Goal: Information Seeking & Learning: Learn about a topic

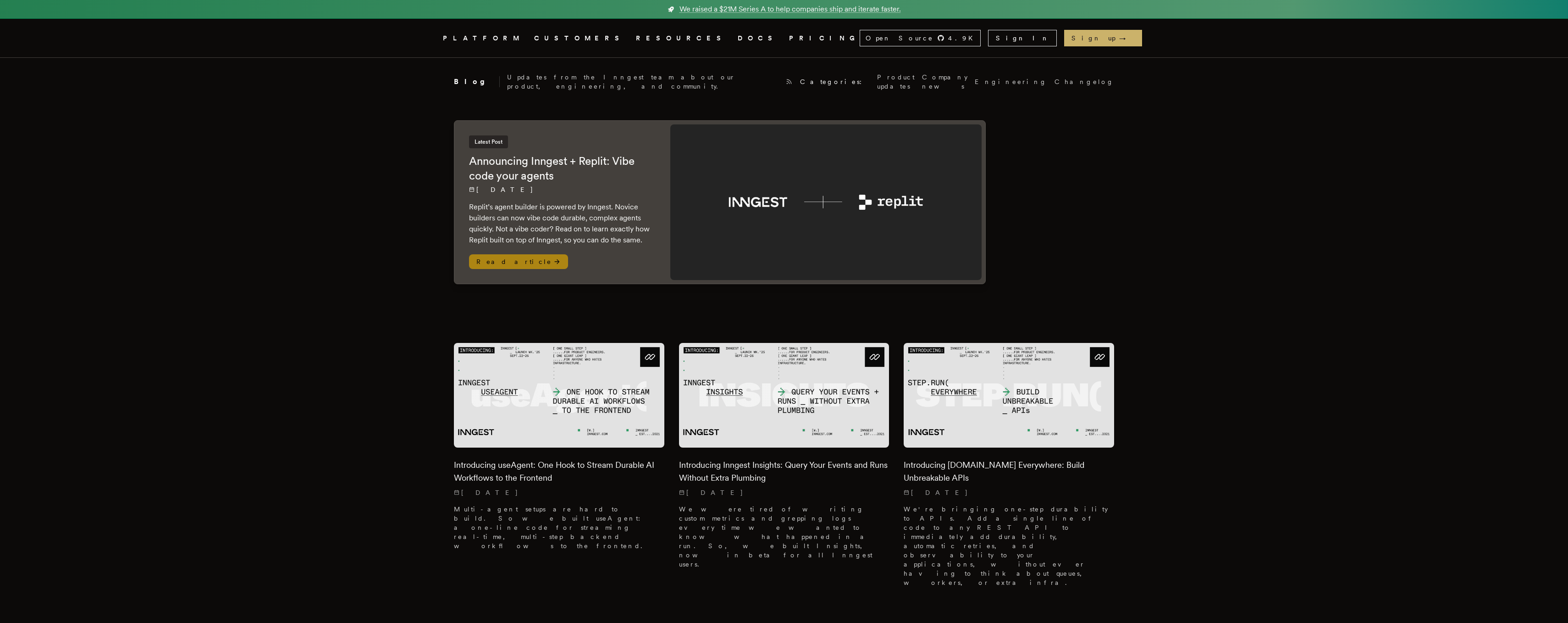
click at [520, 160] on h2 "Announcing Inngest + Replit: Vibe code your agents" at bounding box center [560, 169] width 183 height 29
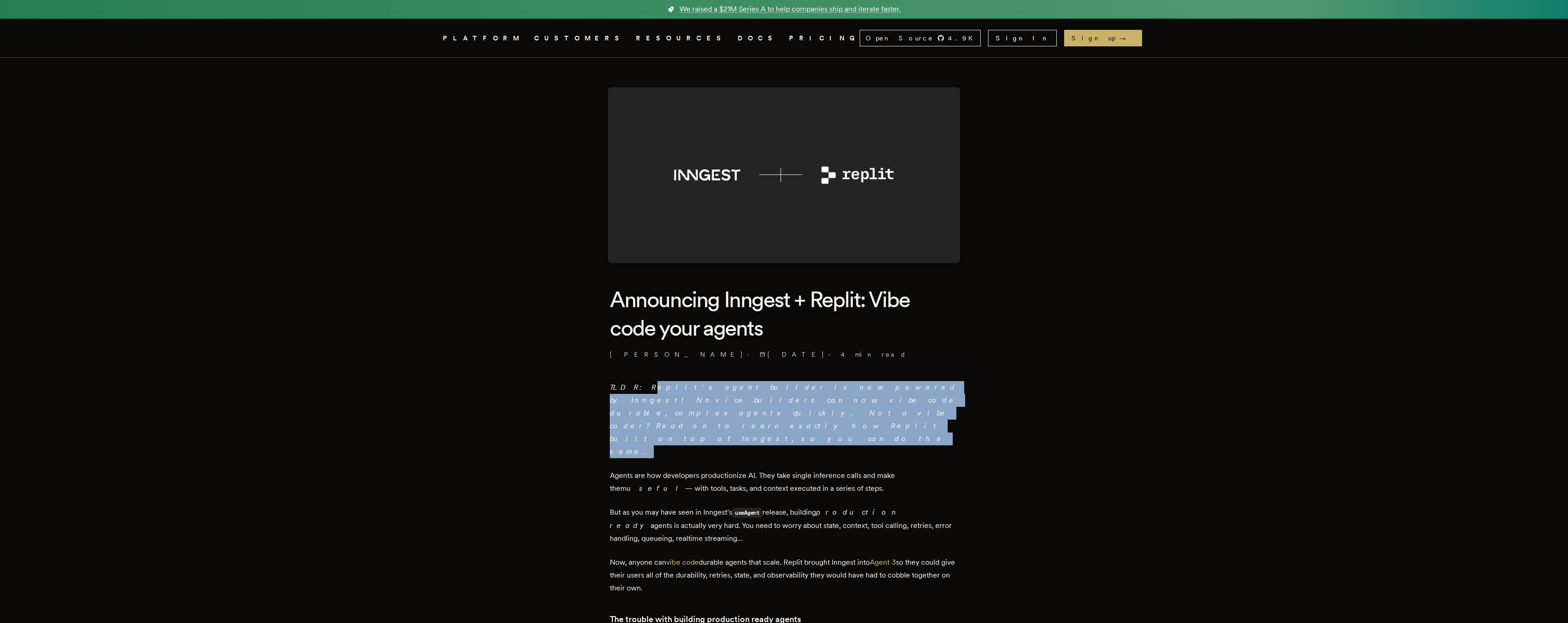
drag, startPoint x: 638, startPoint y: 386, endPoint x: 695, endPoint y: 412, distance: 62.6
click at [695, 412] on p "TLDR: Replit’s agent builder is now powered by Inngest! Novice builders can now…" at bounding box center [784, 420] width 348 height 77
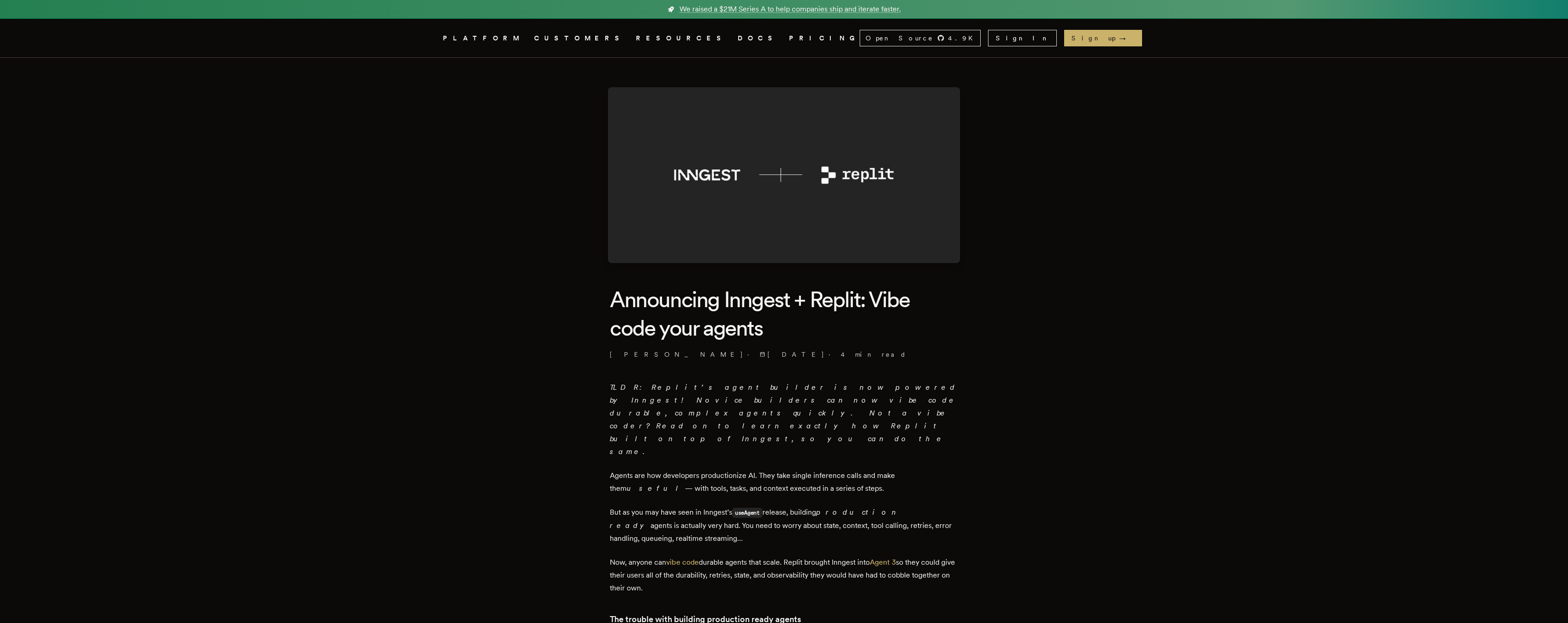
click at [696, 412] on p "TLDR: Replit’s agent builder is now powered by Inngest! Novice builders can now…" at bounding box center [784, 420] width 348 height 77
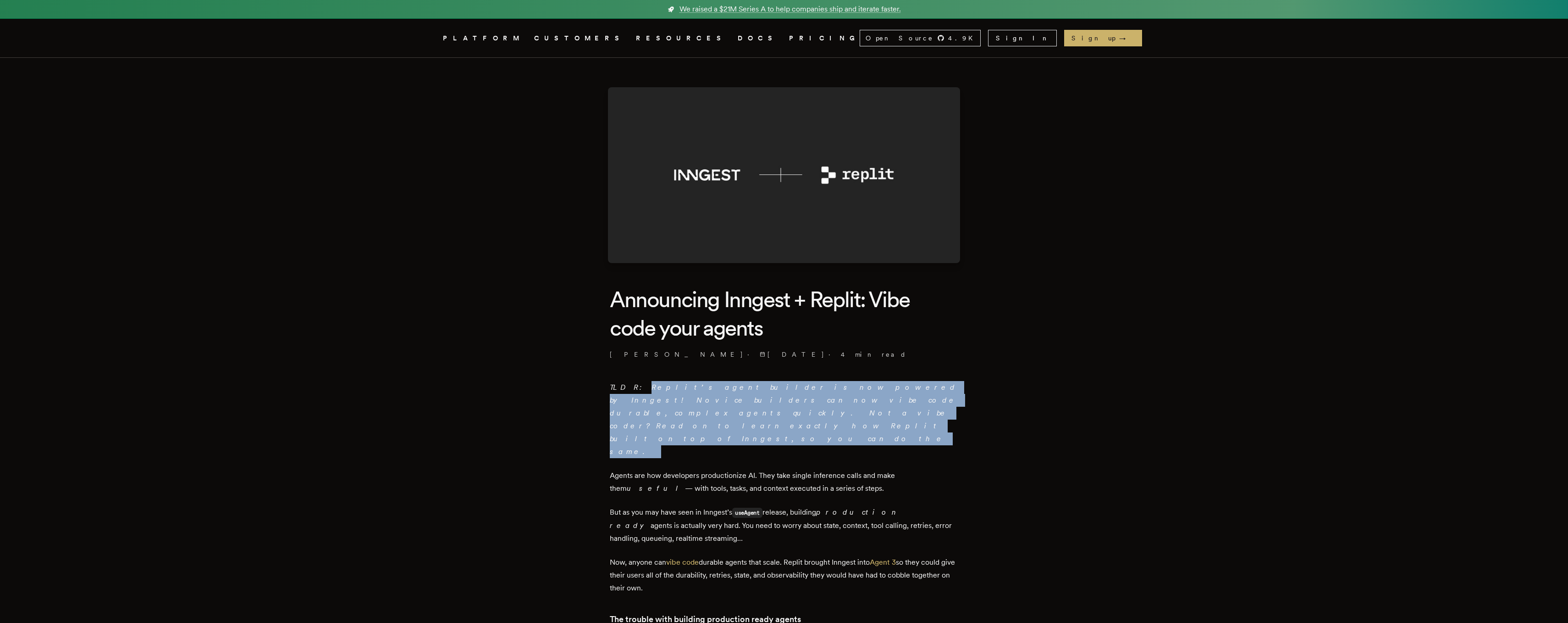
drag, startPoint x: 696, startPoint y: 412, endPoint x: 636, endPoint y: 387, distance: 65.0
click at [636, 387] on p "TLDR: Replit’s agent builder is now powered by Inngest! Novice builders can now…" at bounding box center [784, 420] width 348 height 77
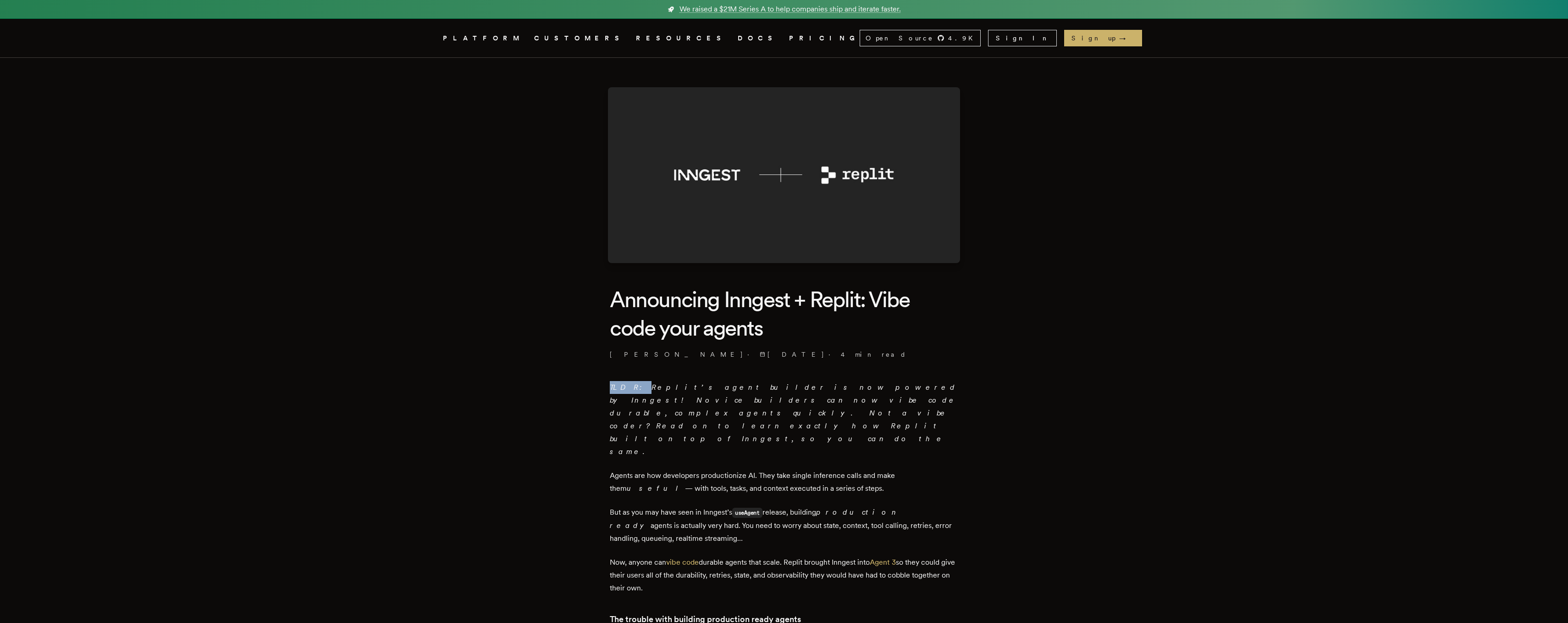
click at [636, 387] on em "TLDR: Replit’s agent builder is now powered by Inngest! Novice builders can now…" at bounding box center [784, 419] width 348 height 73
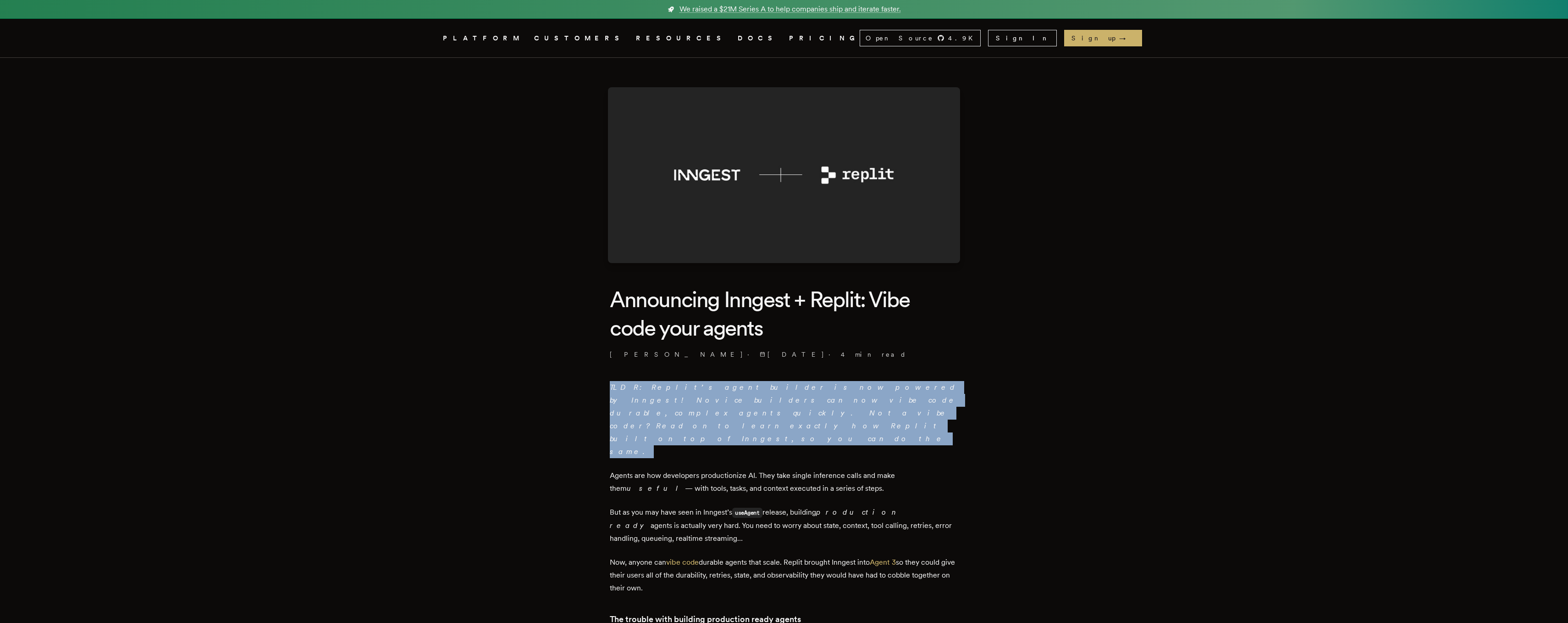
drag, startPoint x: 614, startPoint y: 386, endPoint x: 703, endPoint y: 410, distance: 92.2
click at [703, 410] on p "TLDR: Replit’s agent builder is now powered by Inngest! Novice builders can now…" at bounding box center [784, 420] width 348 height 77
drag, startPoint x: 703, startPoint y: 410, endPoint x: 633, endPoint y: 383, distance: 75.0
click at [633, 384] on p "TLDR: Replit’s agent builder is now powered by Inngest! Novice builders can now…" at bounding box center [784, 420] width 348 height 77
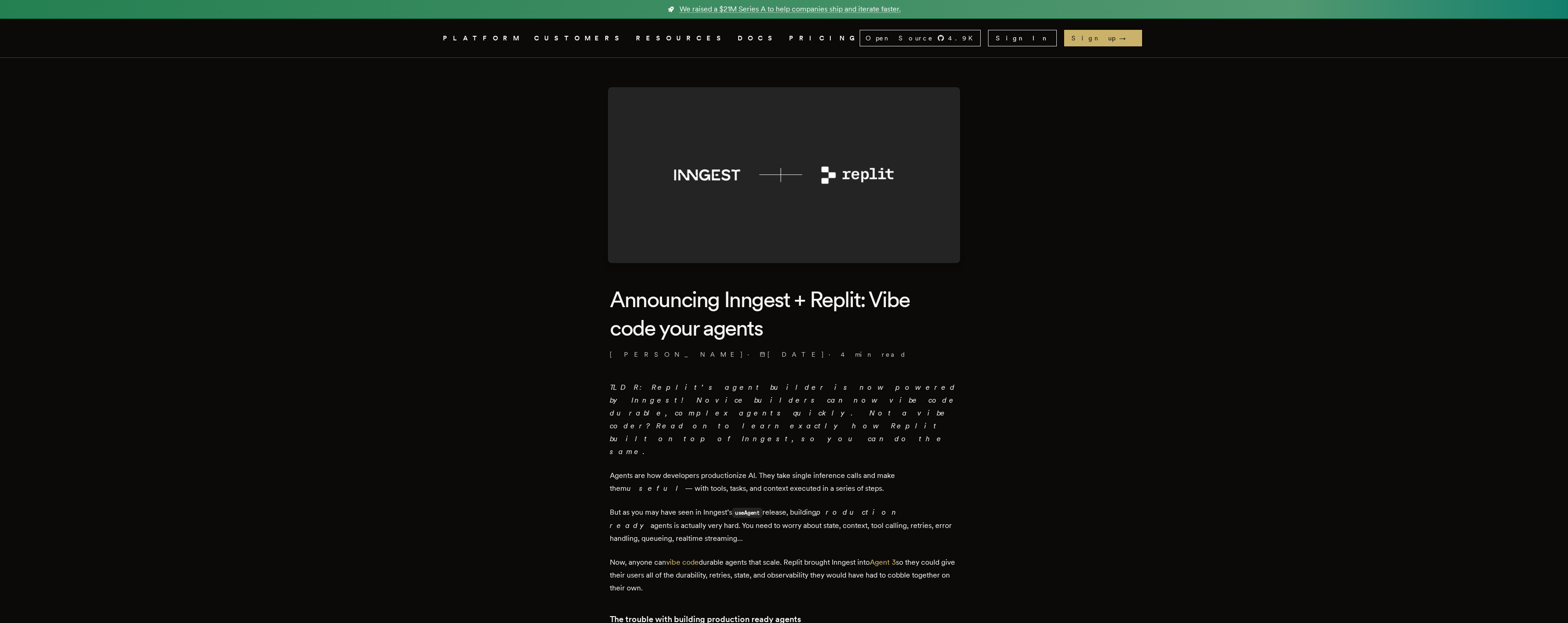
click at [633, 383] on em "TLDR: Replit’s agent builder is now powered by Inngest! Novice builders can now…" at bounding box center [784, 419] width 348 height 73
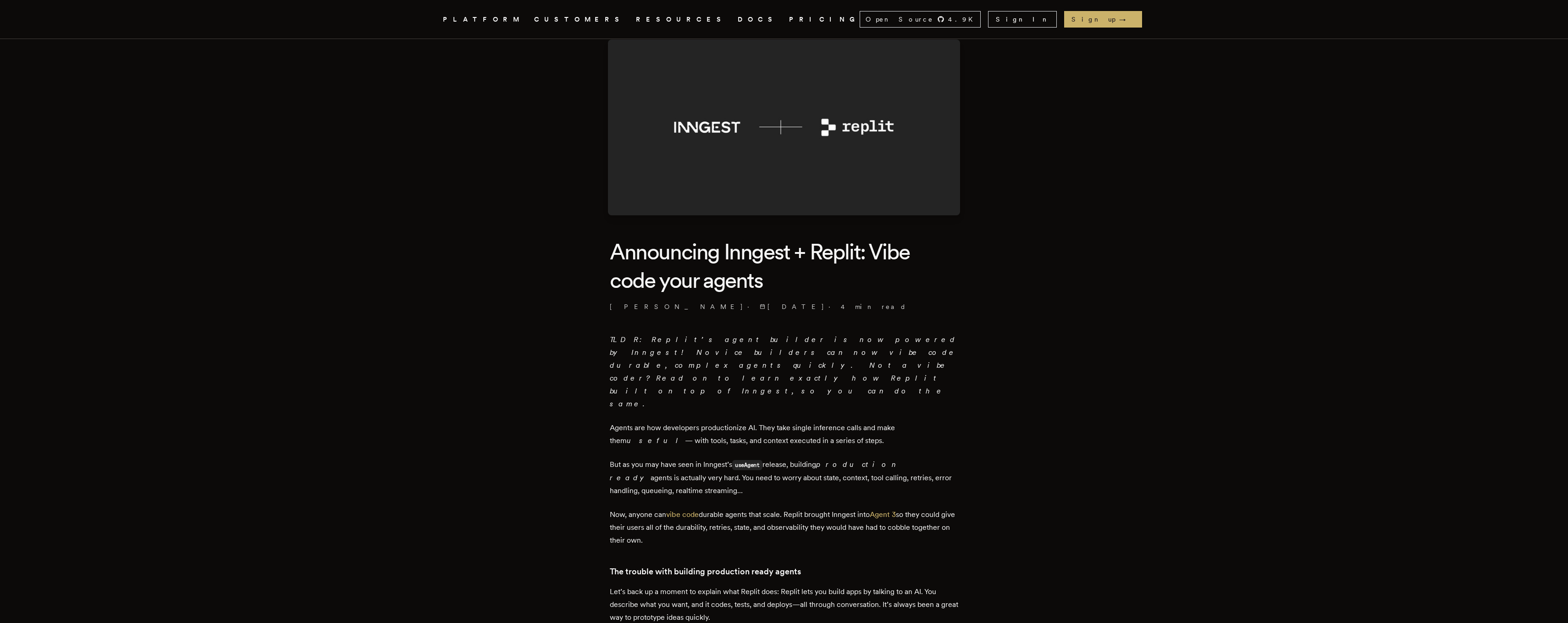
scroll to position [63, 0]
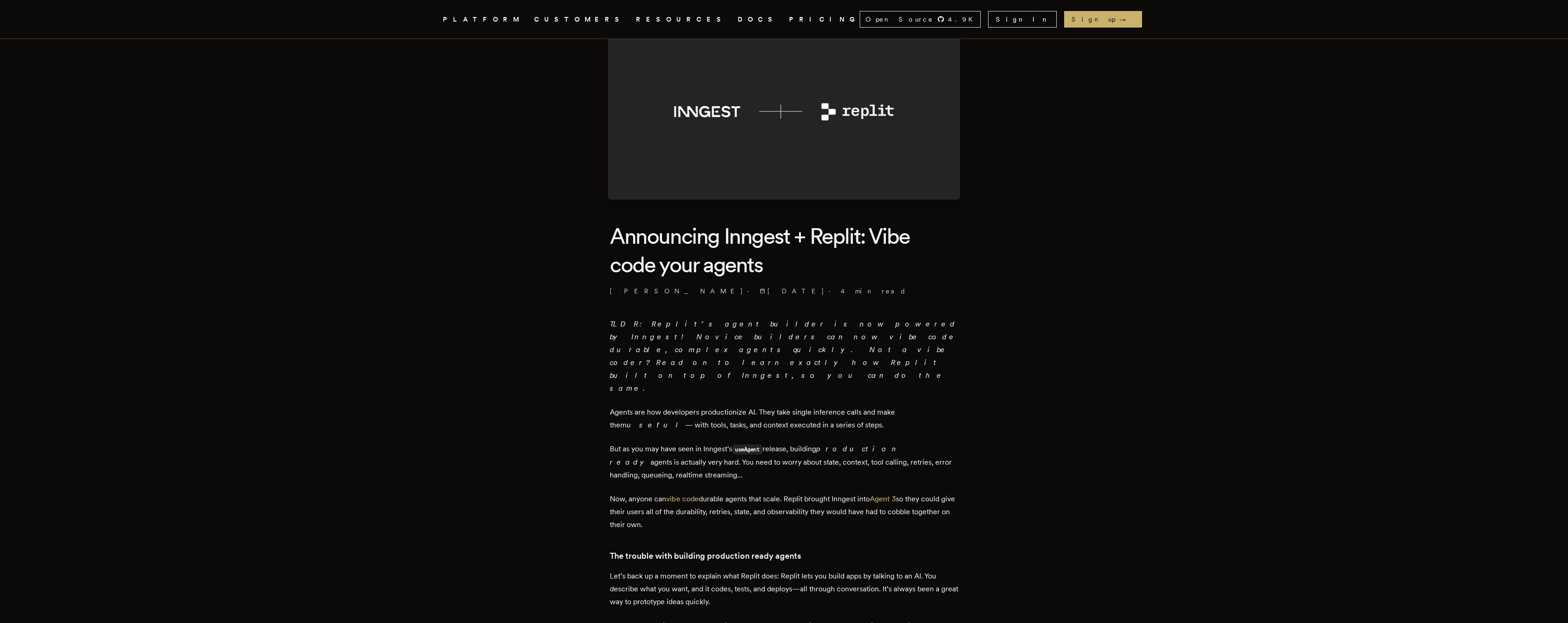
drag, startPoint x: 611, startPoint y: 374, endPoint x: 801, endPoint y: 384, distance: 190.3
click at [801, 406] on p "Agents are how developers productionize AI. They take single inference calls an…" at bounding box center [784, 418] width 348 height 26
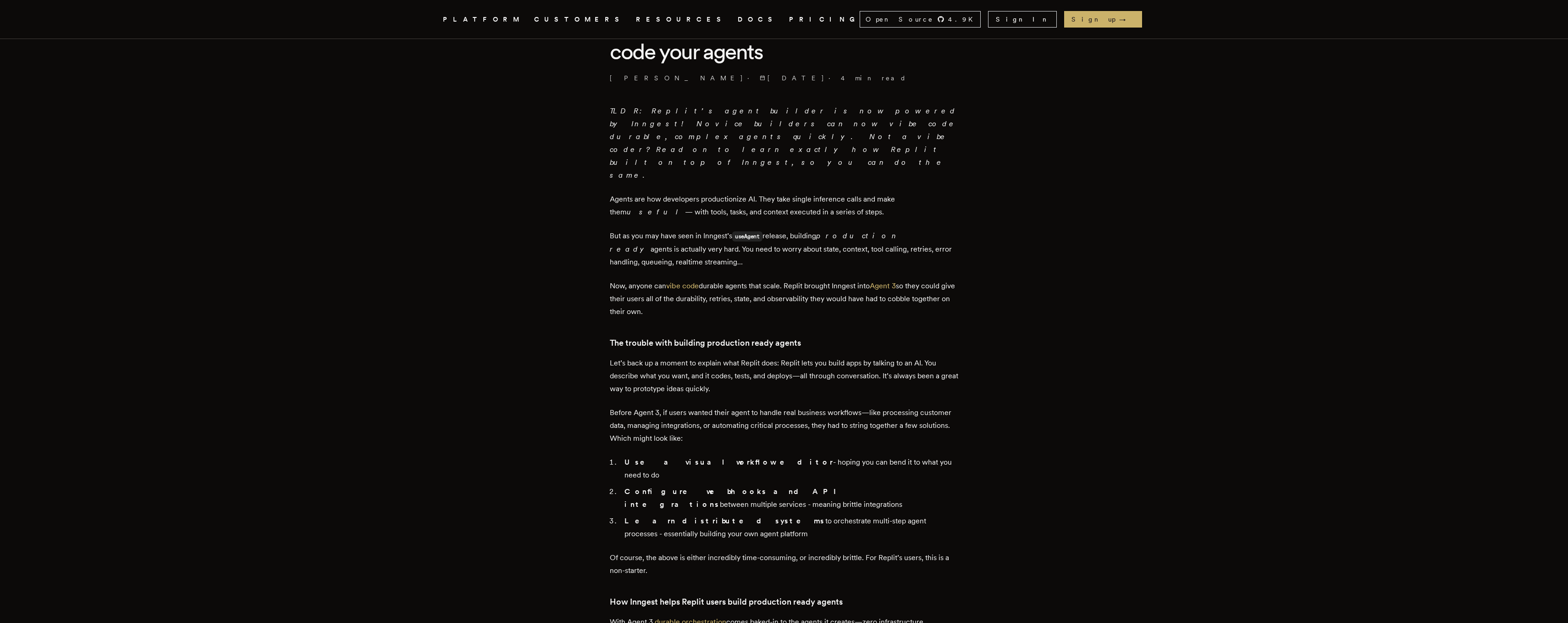
scroll to position [277, 0]
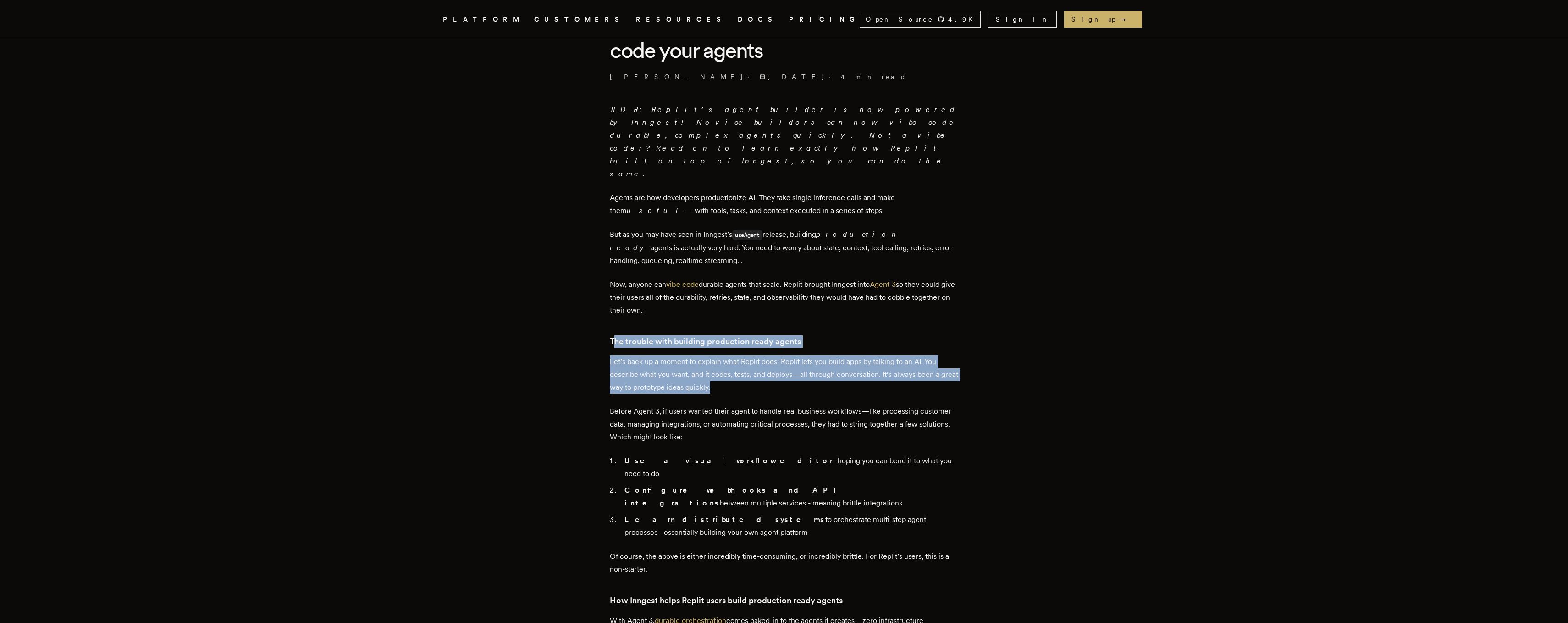
drag, startPoint x: 616, startPoint y: 301, endPoint x: 752, endPoint y: 351, distance: 144.9
click at [752, 356] on p "Let’s back up a moment to explain what Replit does: Replit lets you build apps …" at bounding box center [784, 375] width 348 height 39
drag, startPoint x: 745, startPoint y: 351, endPoint x: 642, endPoint y: 313, distance: 109.8
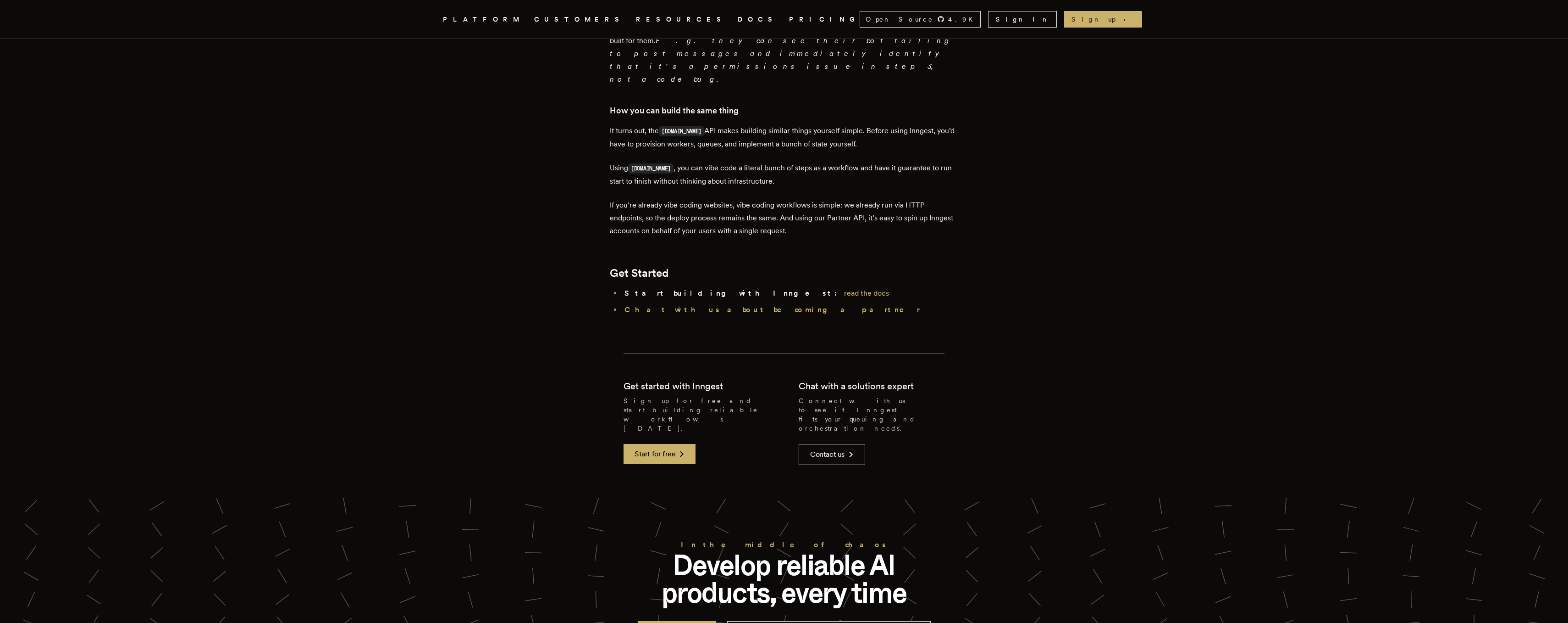
scroll to position [1251, 0]
